Goal: Task Accomplishment & Management: Use online tool/utility

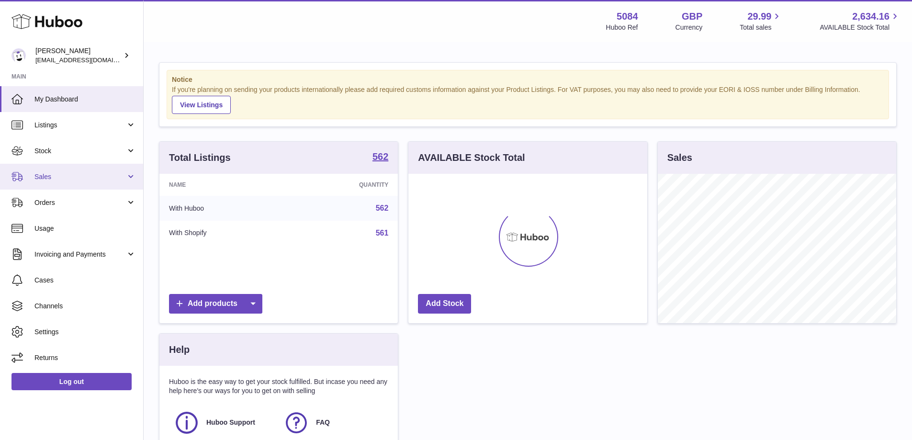
click at [52, 188] on link "Sales" at bounding box center [71, 177] width 143 height 26
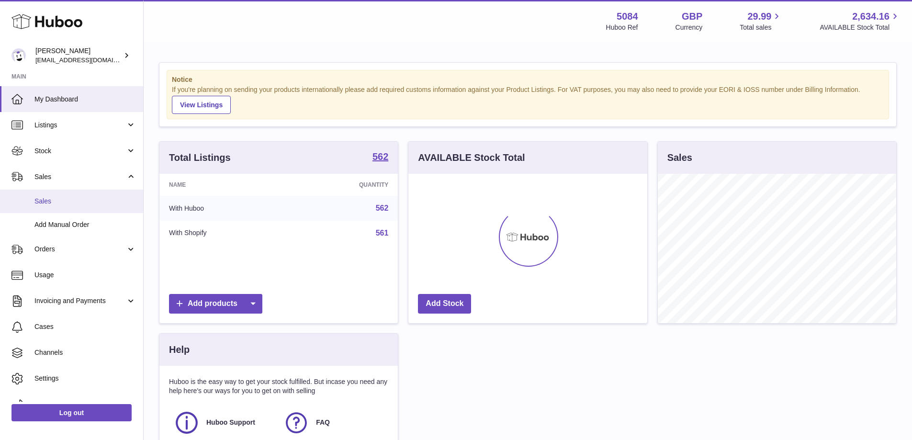
click at [55, 204] on span "Sales" at bounding box center [84, 201] width 101 height 9
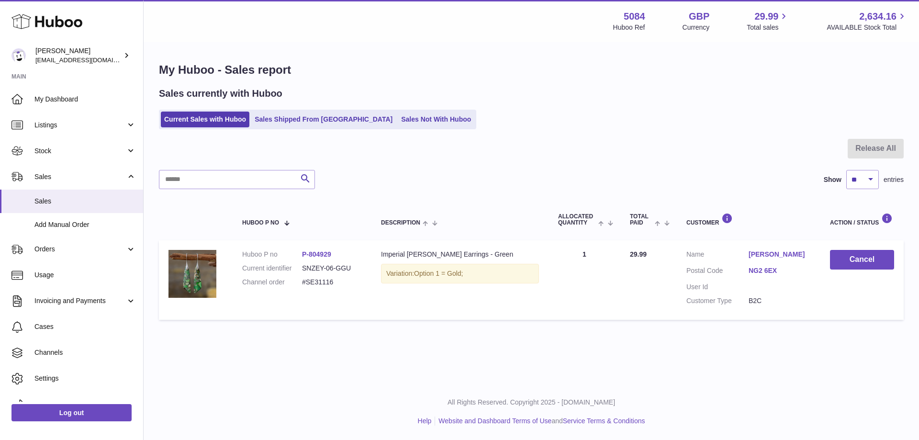
click at [763, 271] on link "NG2 6EX" at bounding box center [780, 270] width 62 height 9
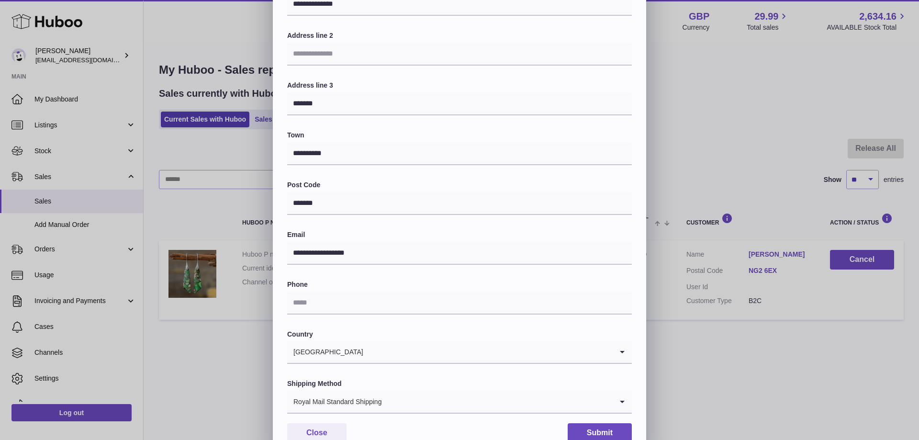
scroll to position [163, 0]
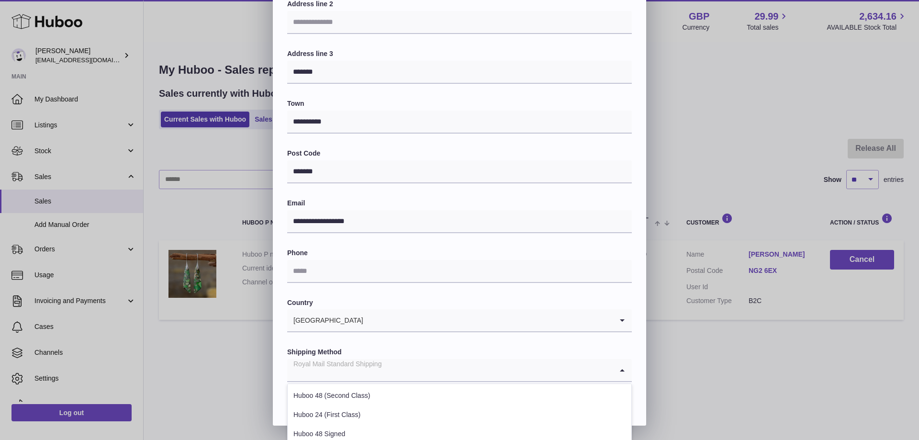
click at [411, 366] on input "Search for option" at bounding box center [450, 370] width 326 height 22
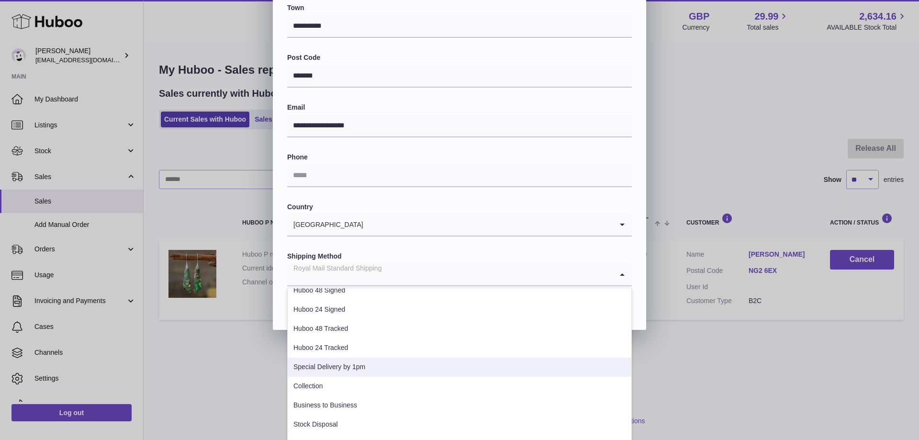
scroll to position [164, 0]
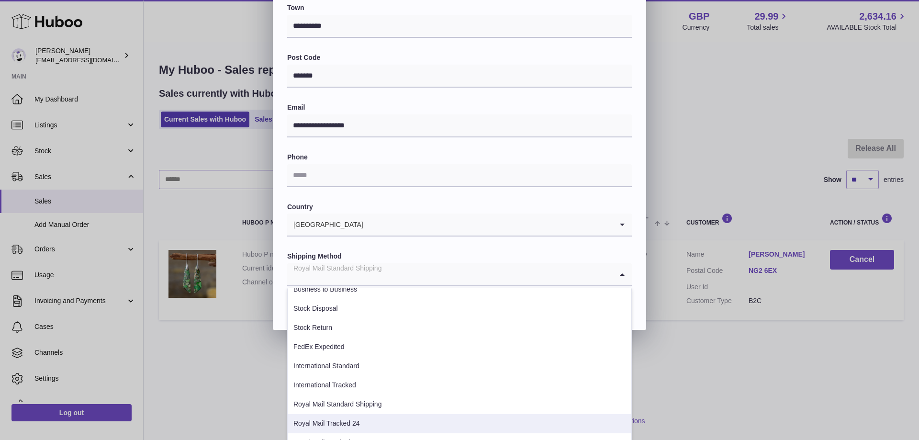
click at [407, 418] on li "Royal Mail Tracked 24" at bounding box center [460, 423] width 344 height 19
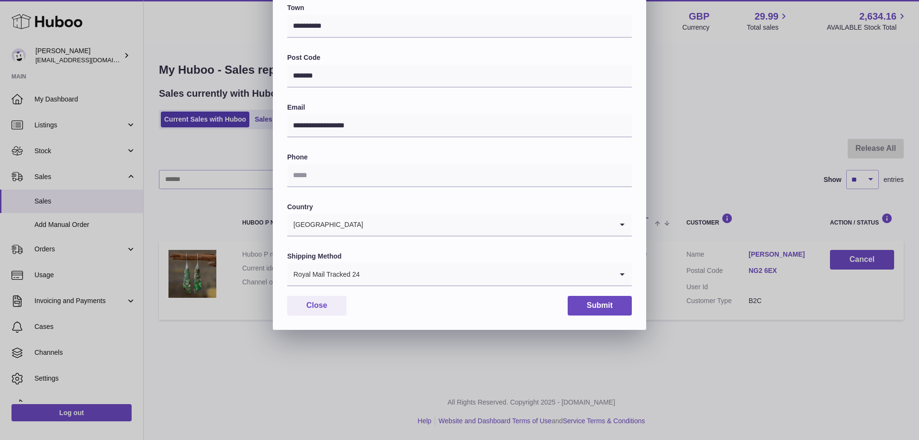
scroll to position [163, 0]
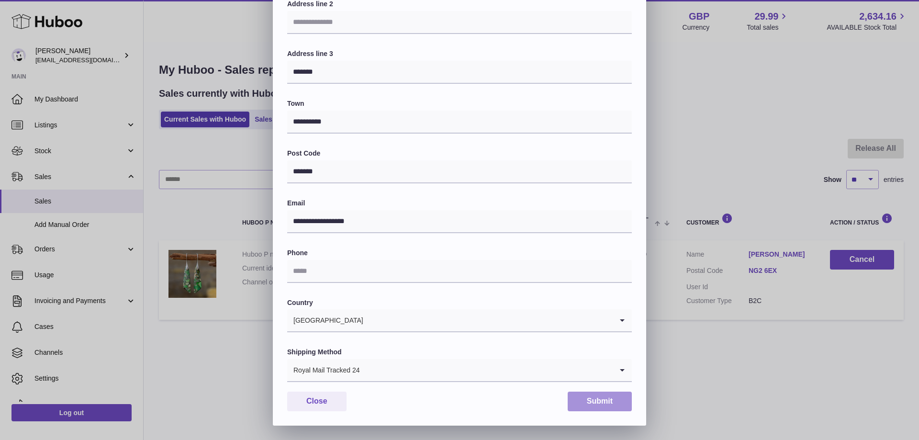
click at [591, 404] on button "Submit" at bounding box center [600, 402] width 64 height 20
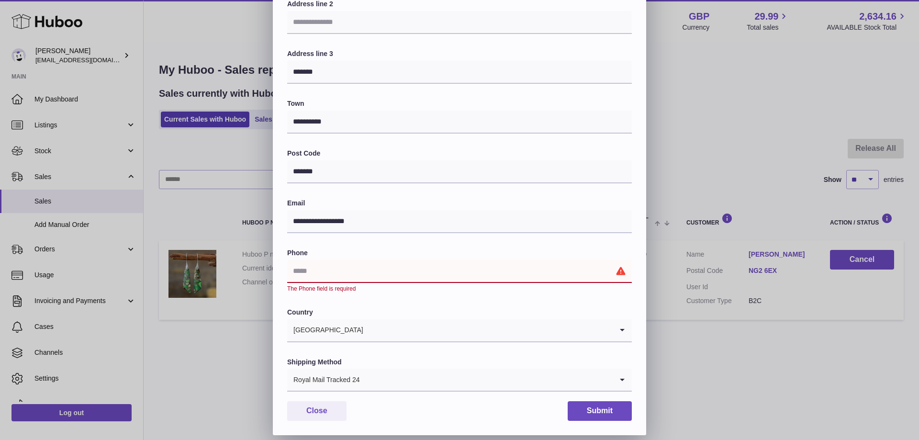
click at [435, 274] on input "text" at bounding box center [459, 271] width 345 height 23
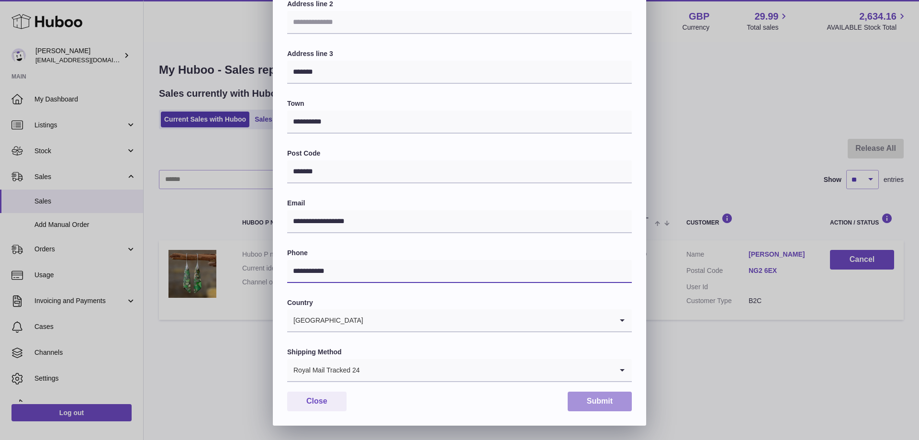
type input "**********"
click at [602, 394] on button "Submit" at bounding box center [600, 402] width 64 height 20
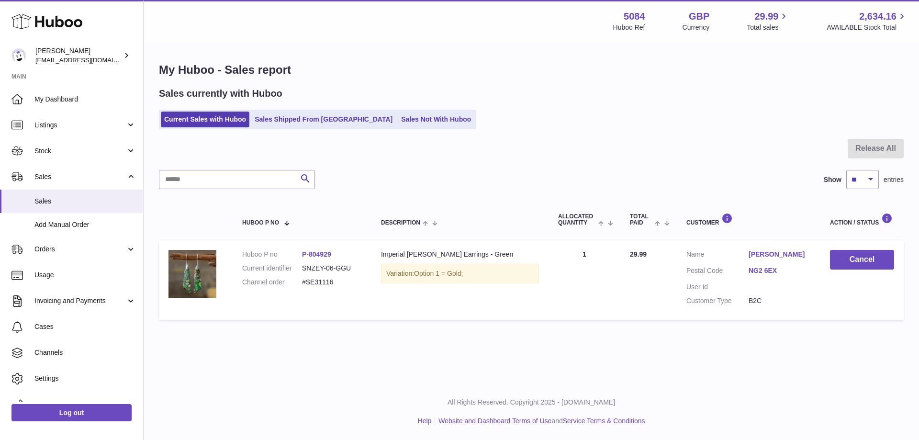
click at [772, 271] on link "NG2 6EX" at bounding box center [780, 270] width 62 height 9
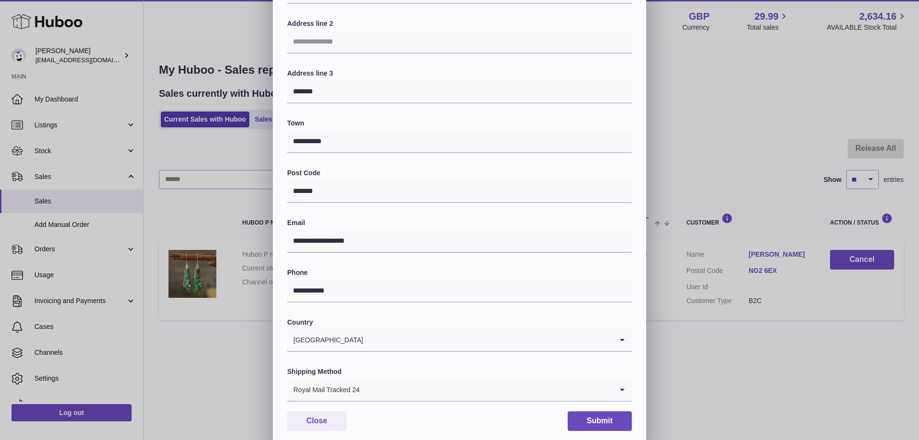
scroll to position [163, 0]
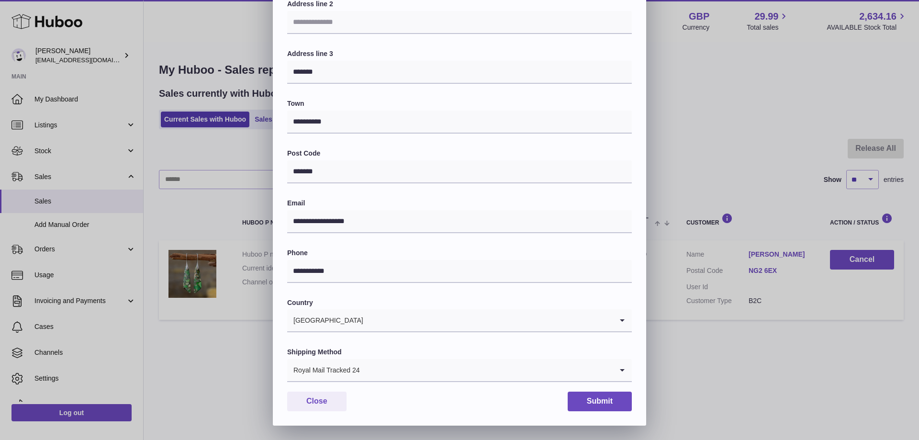
click at [696, 57] on div "**********" at bounding box center [459, 138] width 919 height 574
